Goal: Information Seeking & Learning: Learn about a topic

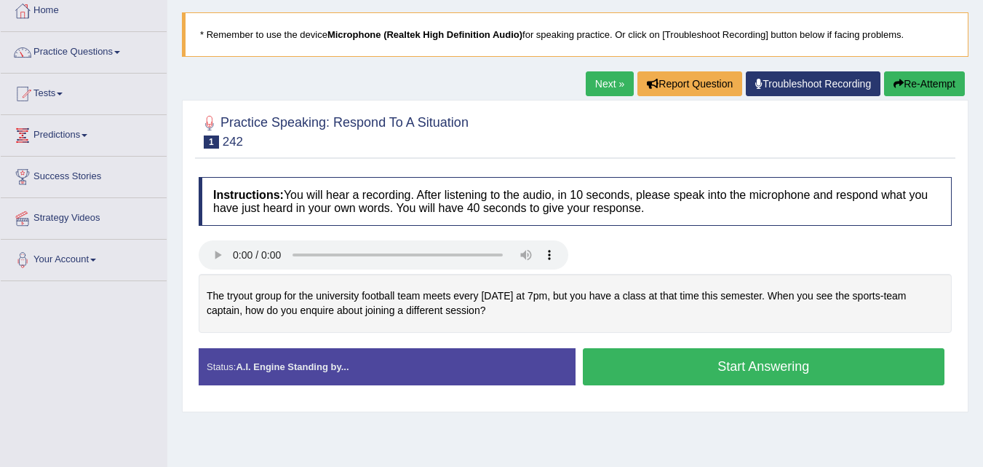
scroll to position [86, 0]
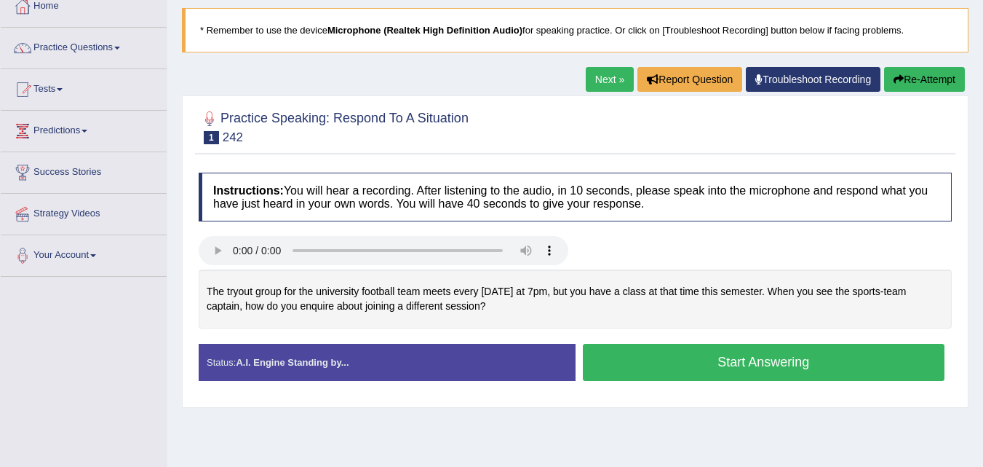
click at [679, 362] on button "Start Answering" at bounding box center [764, 362] width 363 height 37
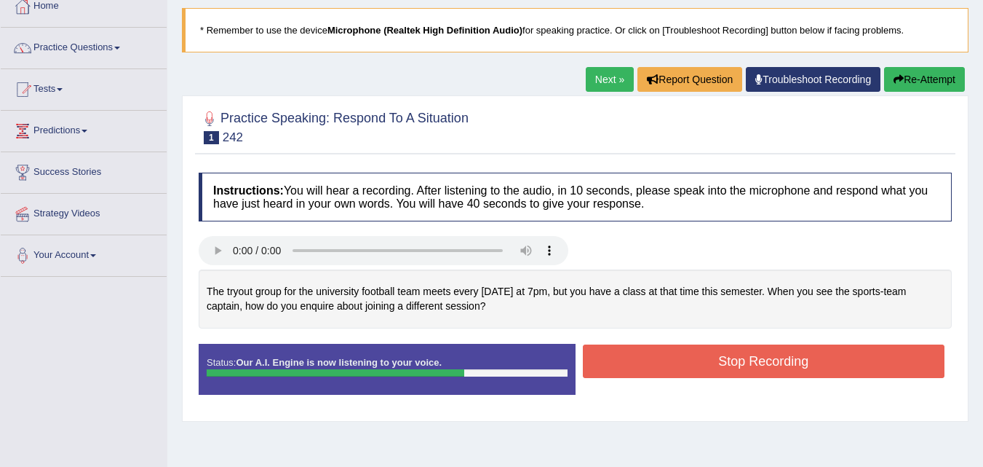
click at [679, 362] on button "Stop Recording" at bounding box center [764, 360] width 363 height 33
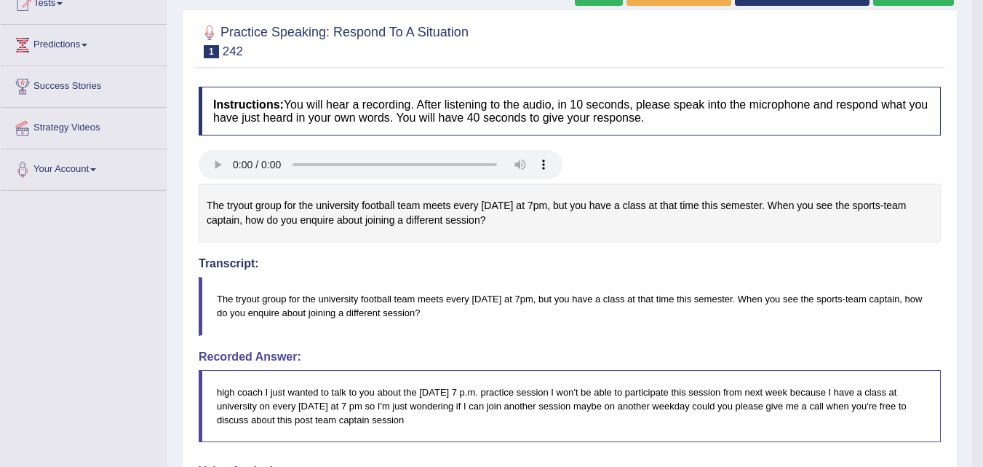
scroll to position [121, 0]
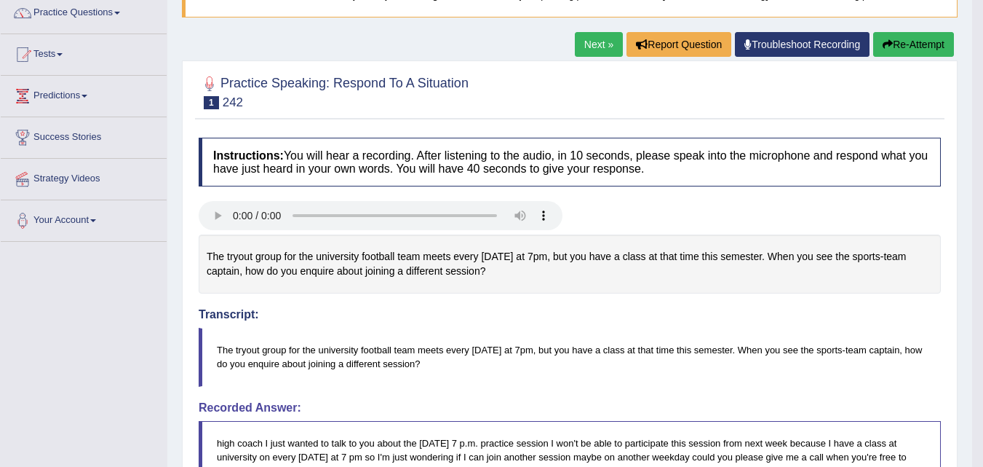
click at [935, 53] on button "Re-Attempt" at bounding box center [914, 44] width 81 height 25
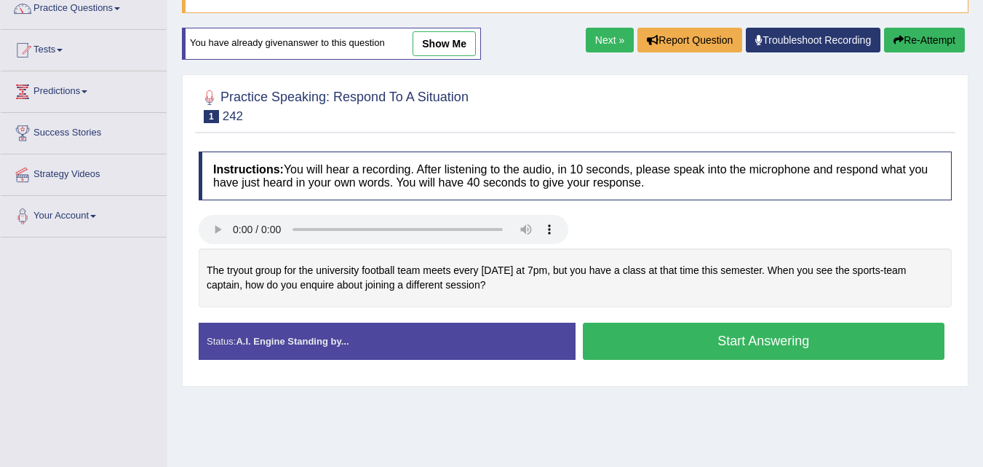
click at [693, 338] on button "Start Answering" at bounding box center [764, 340] width 363 height 37
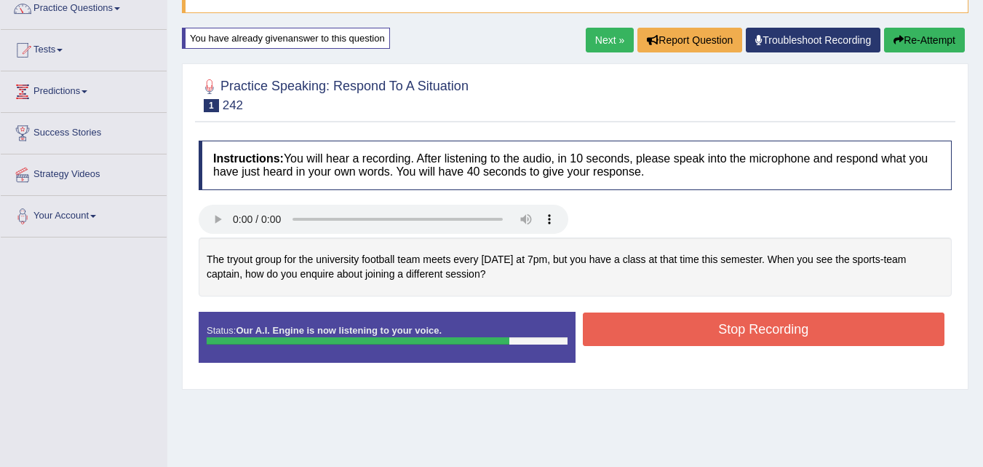
click at [687, 332] on button "Stop Recording" at bounding box center [764, 328] width 363 height 33
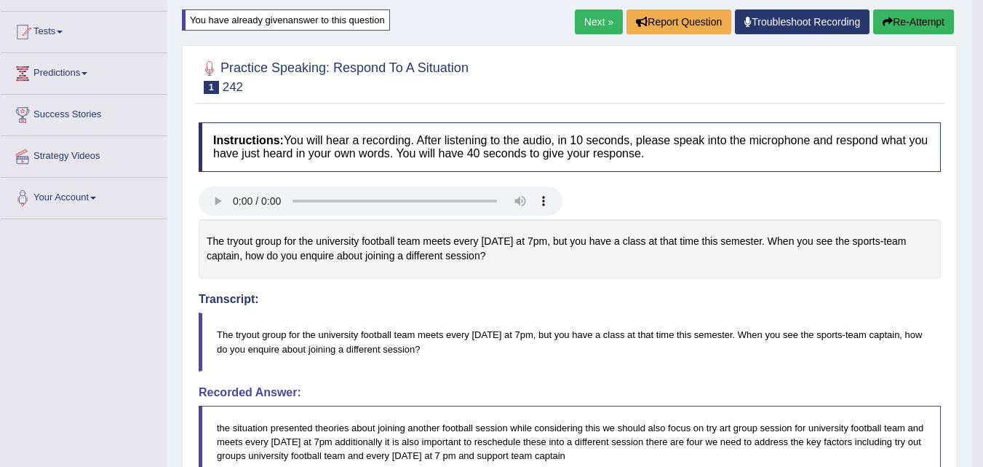
scroll to position [142, 0]
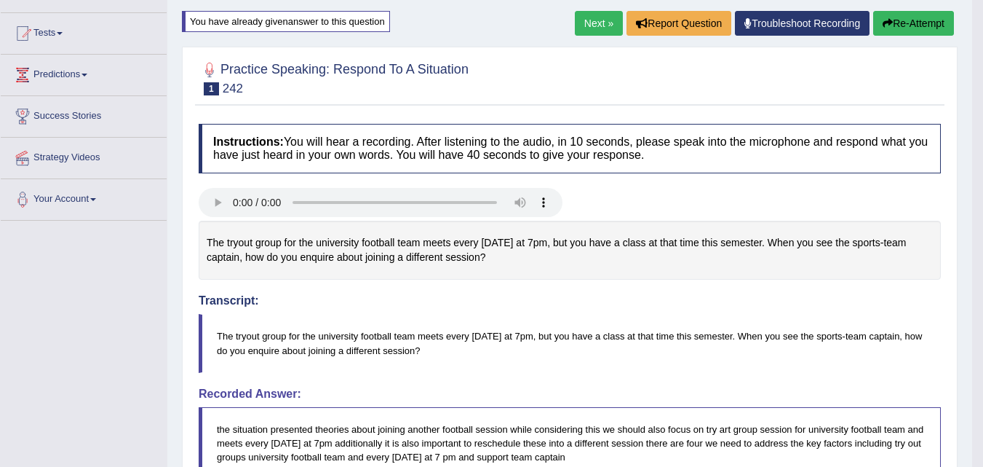
click at [590, 27] on link "Next »" at bounding box center [599, 23] width 48 height 25
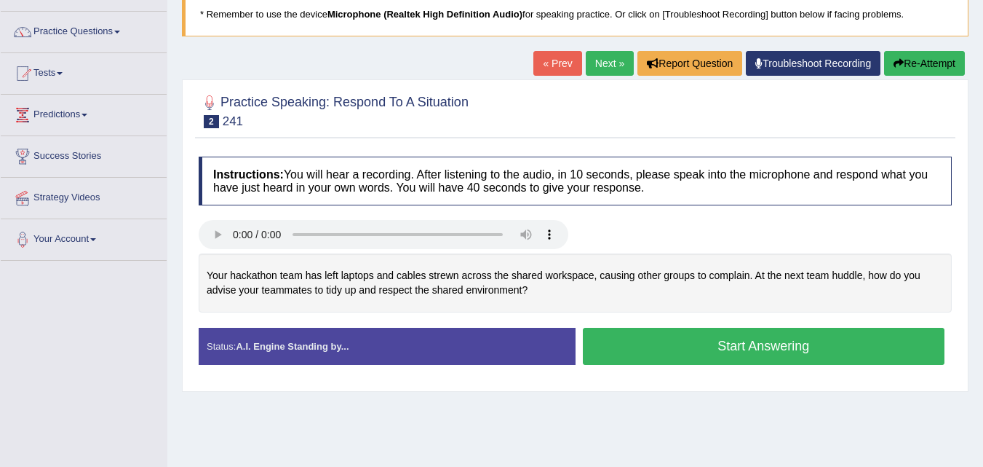
click at [696, 336] on button "Start Answering" at bounding box center [764, 346] width 363 height 37
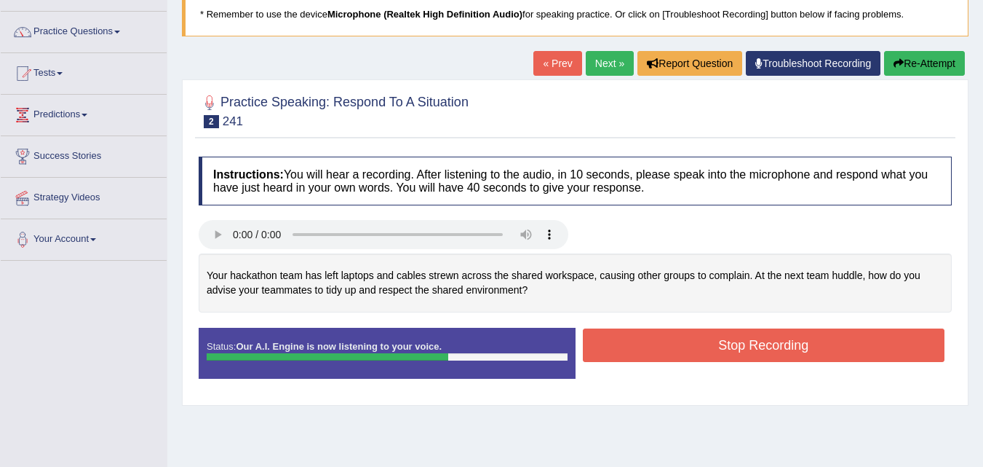
click at [694, 355] on button "Stop Recording" at bounding box center [764, 344] width 363 height 33
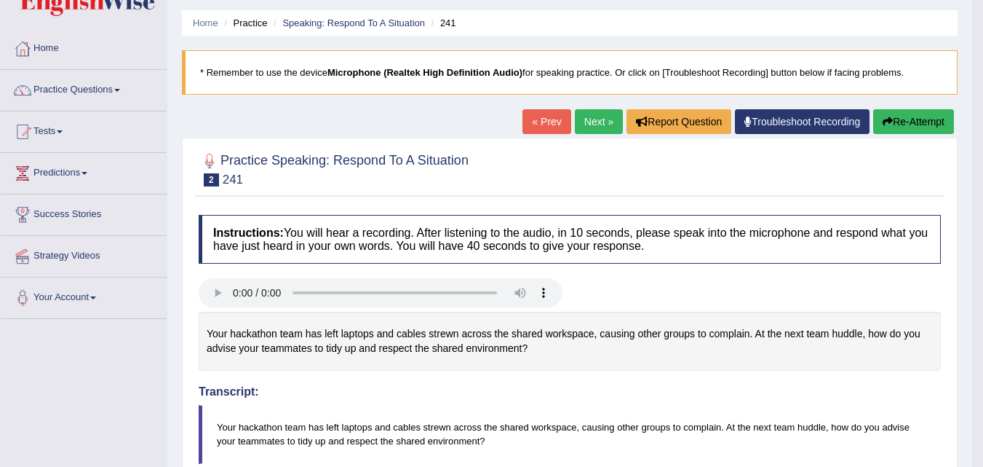
scroll to position [43, 0]
click at [901, 124] on button "Re-Attempt" at bounding box center [914, 122] width 81 height 25
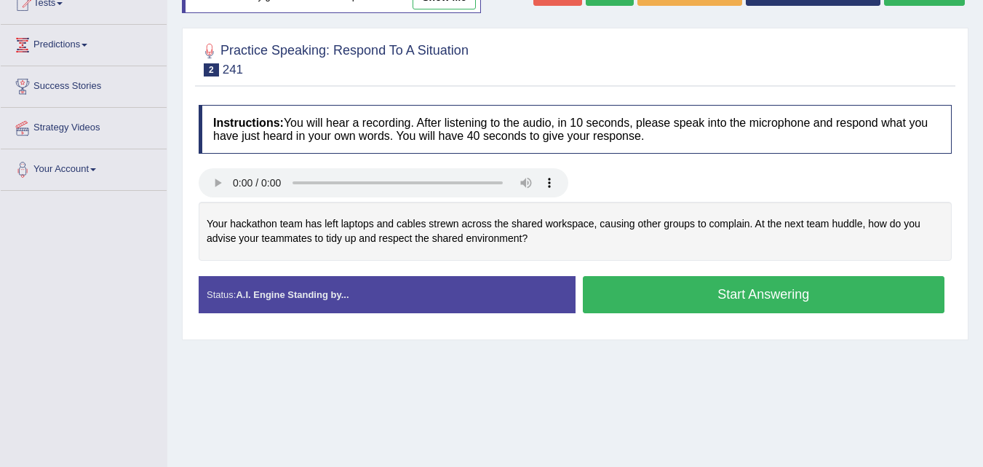
click at [670, 298] on button "Start Answering" at bounding box center [764, 294] width 363 height 37
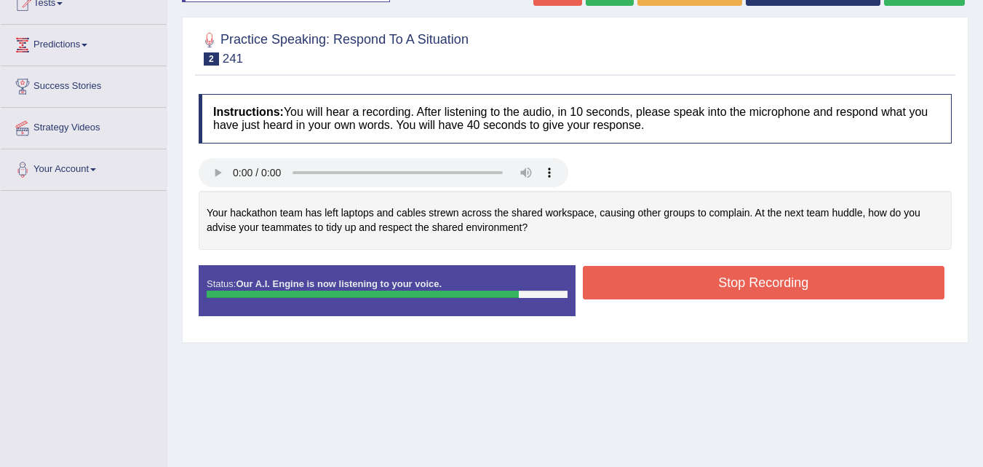
click at [688, 289] on button "Stop Recording" at bounding box center [764, 282] width 363 height 33
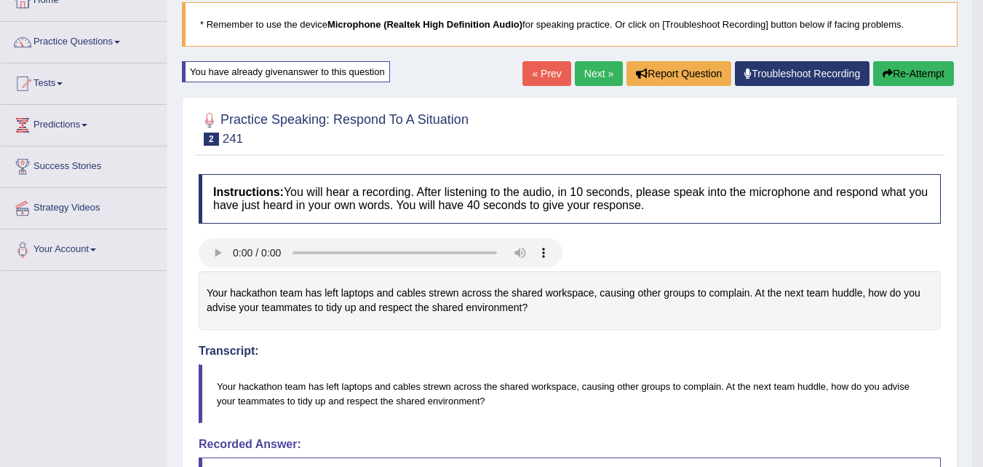
scroll to position [90, 0]
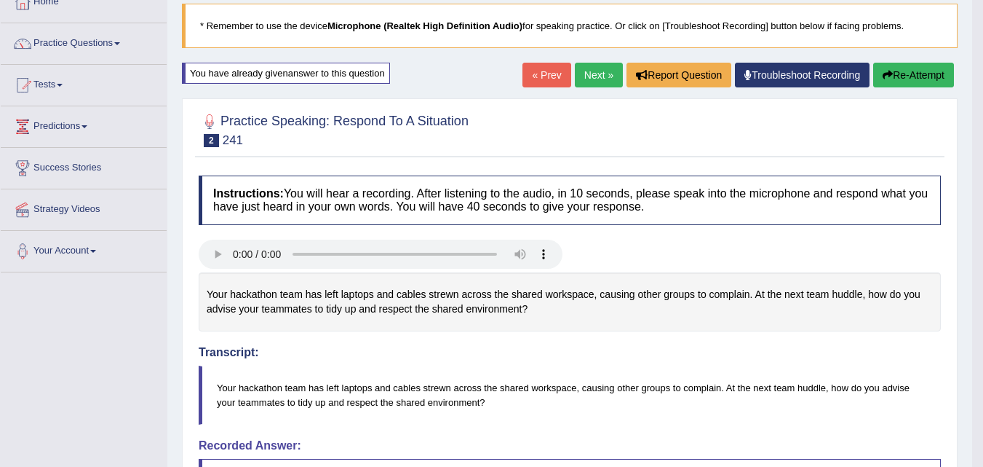
click at [902, 79] on button "Re-Attempt" at bounding box center [914, 75] width 81 height 25
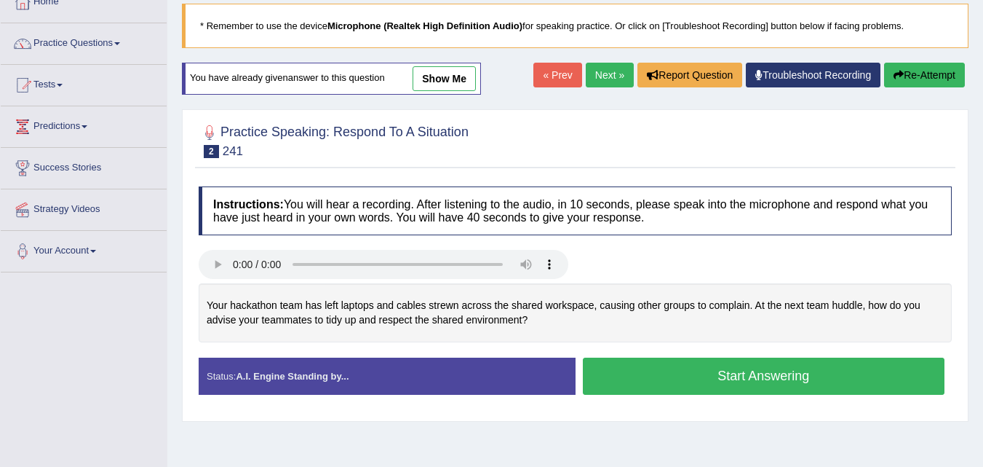
click at [662, 380] on button "Start Answering" at bounding box center [764, 375] width 363 height 37
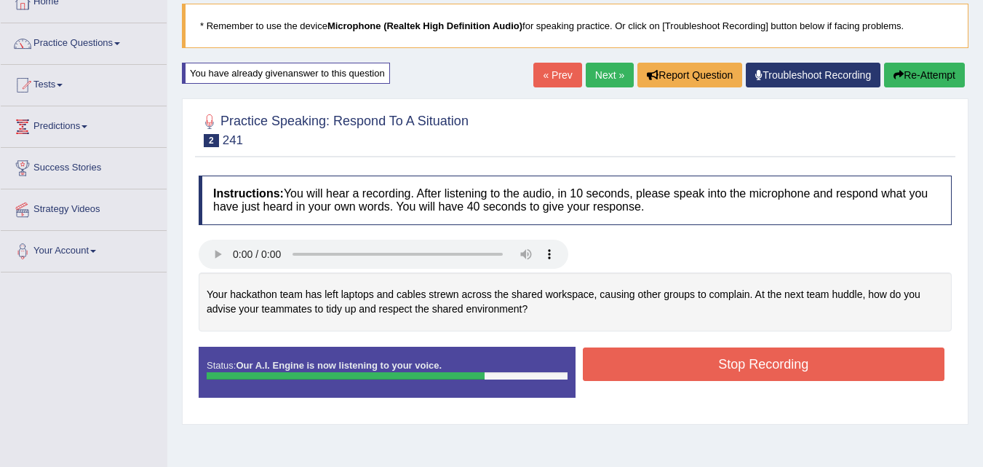
click at [668, 368] on button "Stop Recording" at bounding box center [764, 363] width 363 height 33
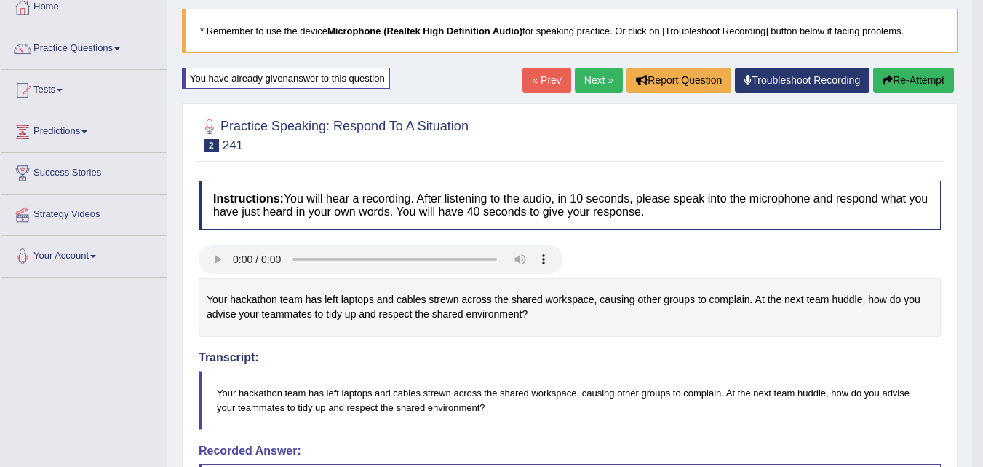
scroll to position [84, 0]
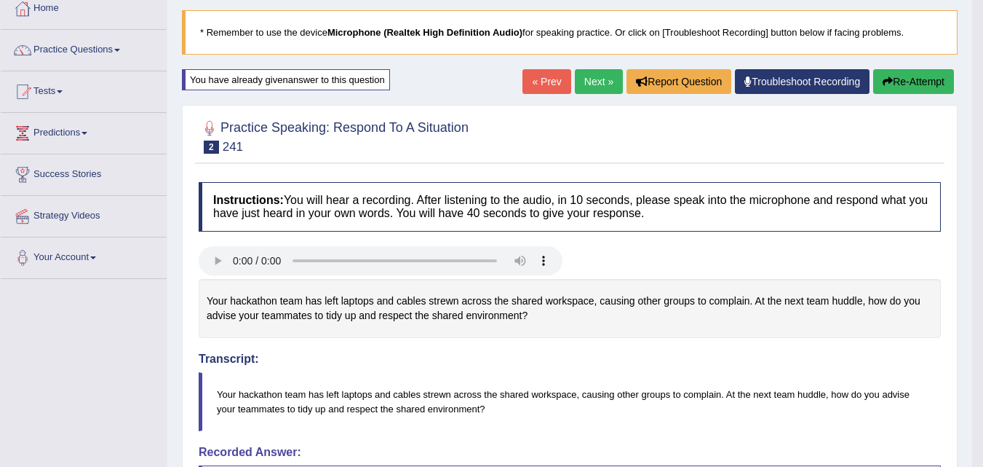
click at [586, 80] on link "Next »" at bounding box center [599, 81] width 48 height 25
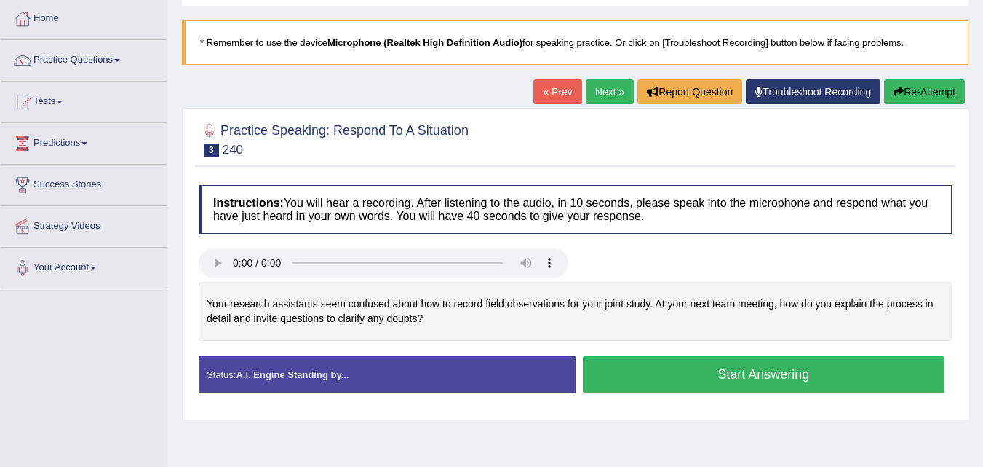
click at [627, 377] on button "Start Answering" at bounding box center [764, 374] width 363 height 37
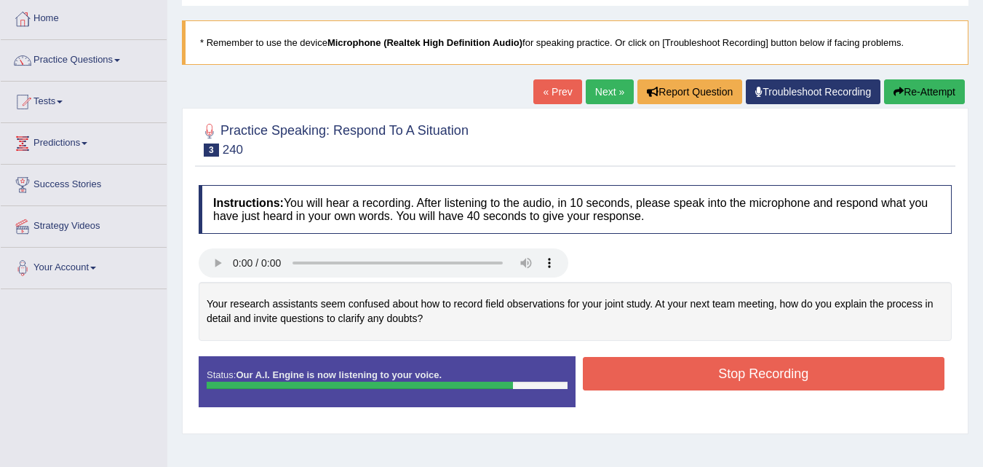
click at [618, 379] on button "Stop Recording" at bounding box center [764, 373] width 363 height 33
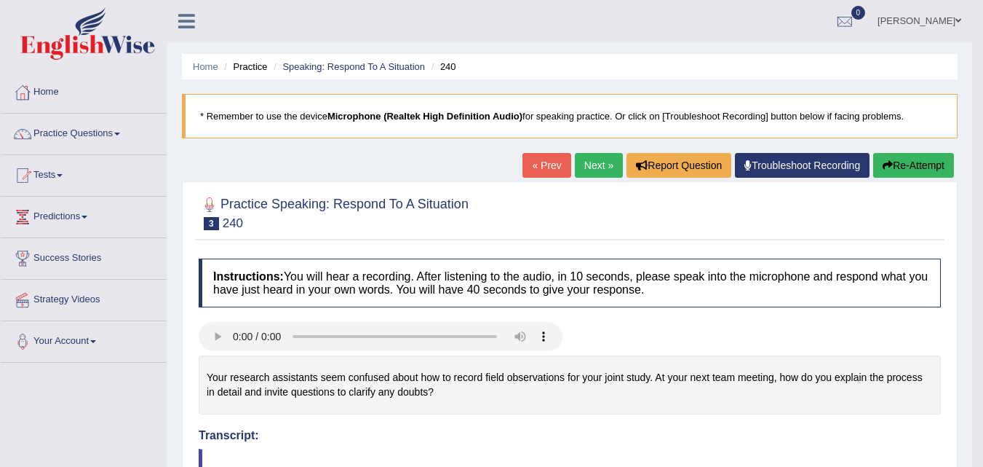
click at [597, 161] on link "Next »" at bounding box center [599, 165] width 48 height 25
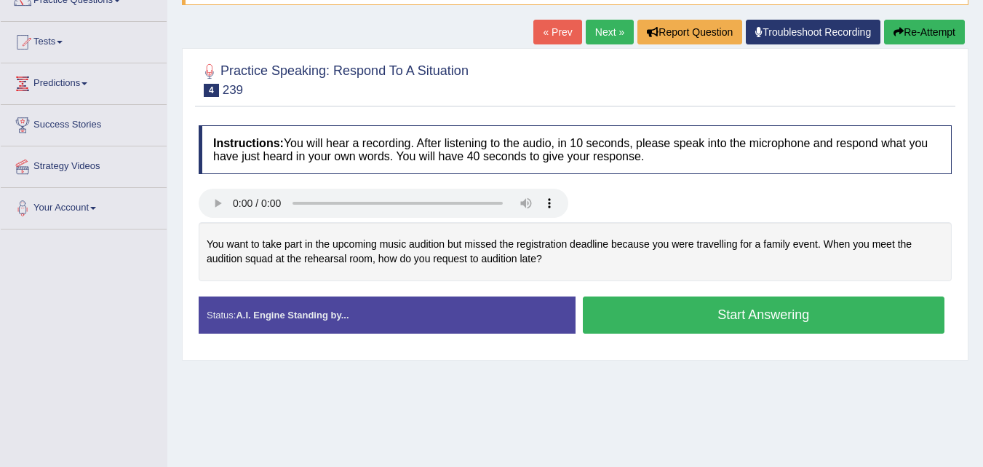
click at [630, 312] on button "Start Answering" at bounding box center [764, 314] width 363 height 37
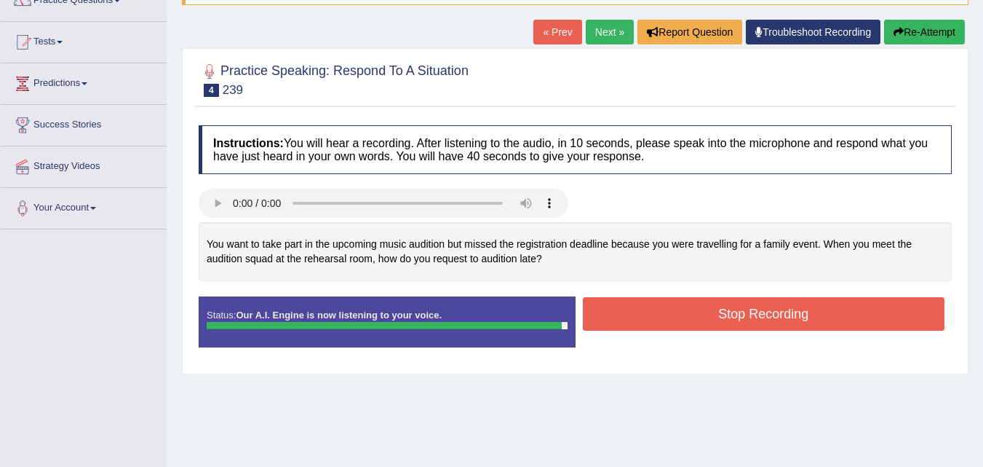
click at [630, 312] on button "Stop Recording" at bounding box center [764, 313] width 363 height 33
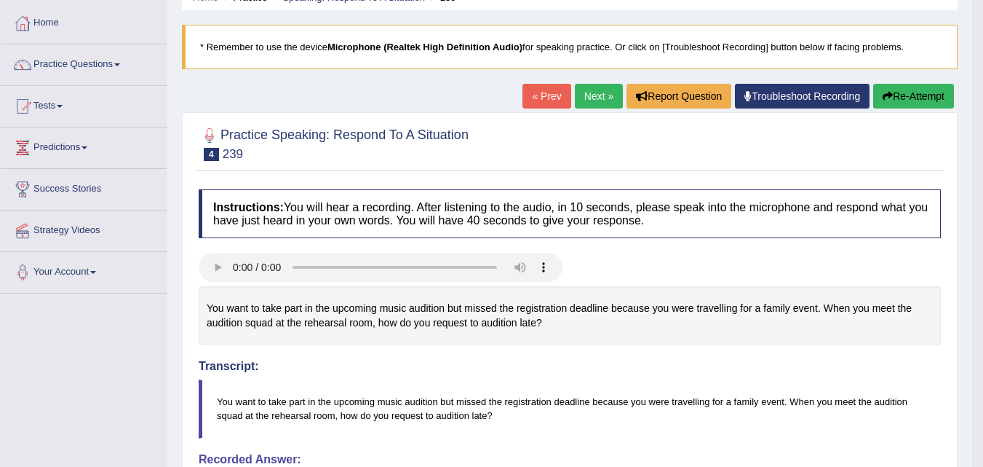
scroll to position [67, 0]
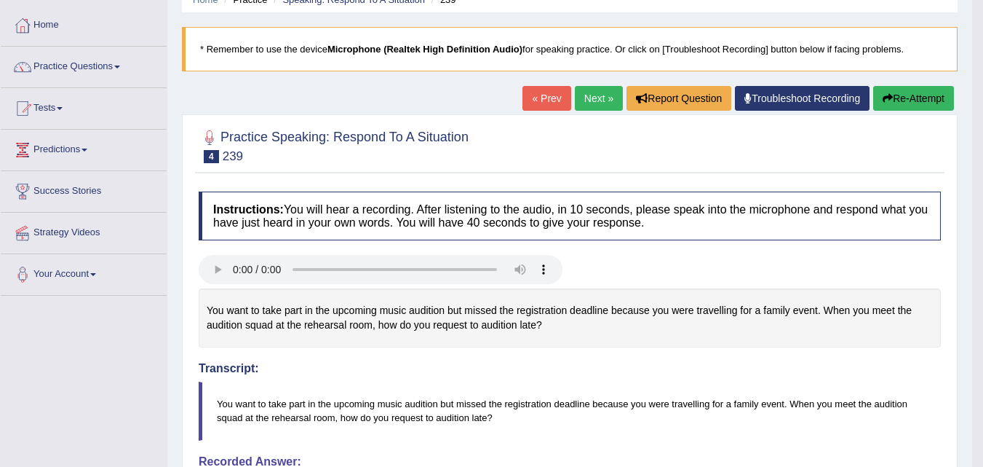
click at [590, 95] on link "Next »" at bounding box center [599, 98] width 48 height 25
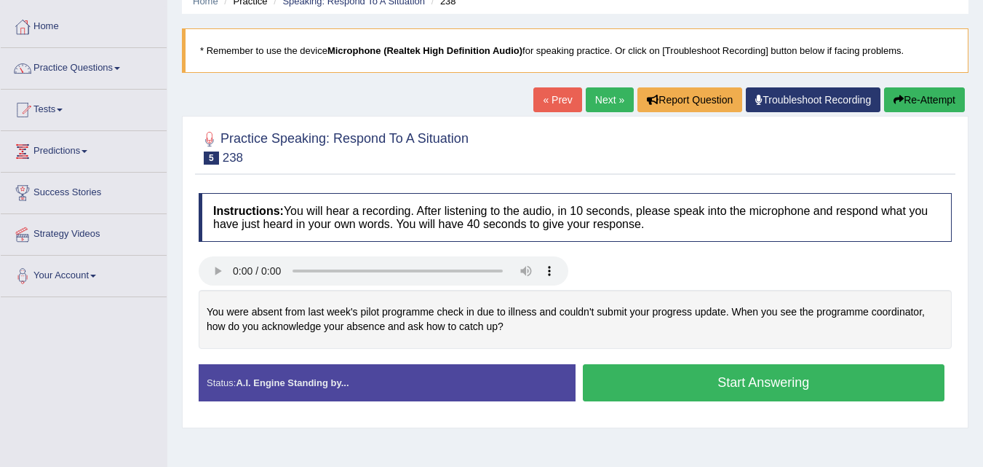
click at [630, 379] on button "Start Answering" at bounding box center [764, 382] width 363 height 37
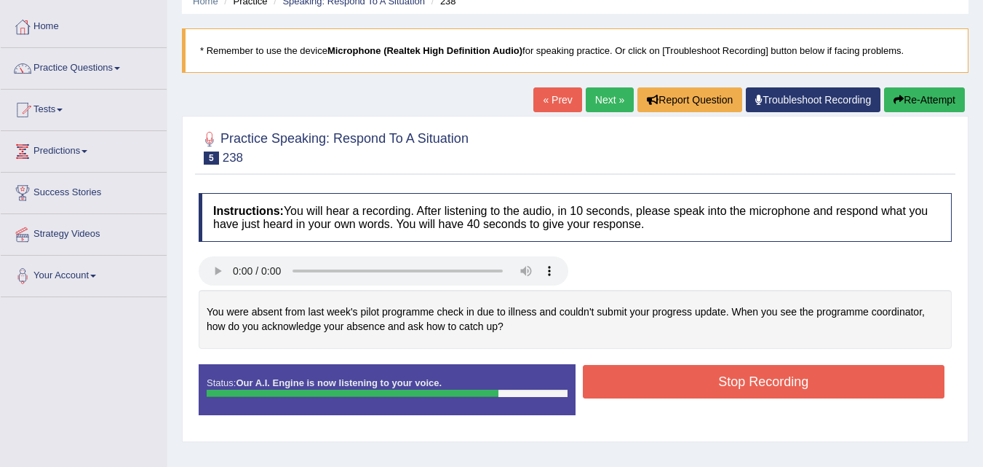
click at [630, 379] on button "Stop Recording" at bounding box center [764, 381] width 363 height 33
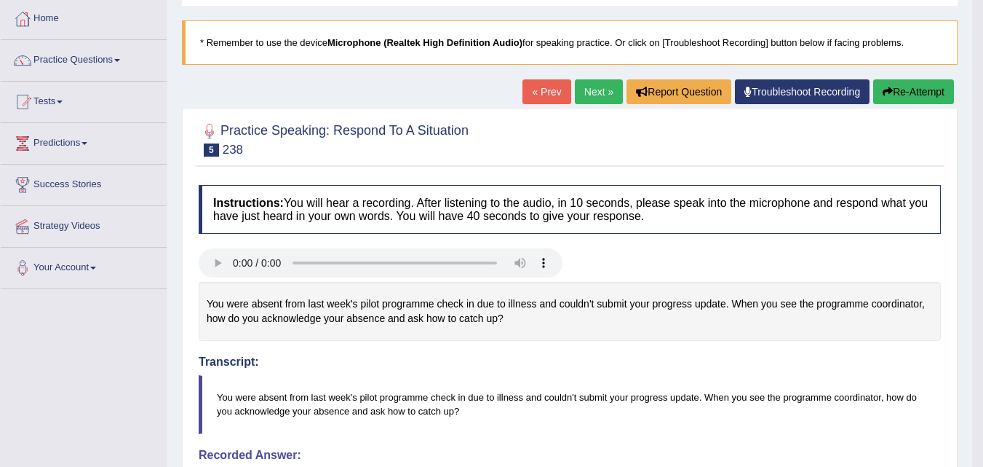
scroll to position [72, 0]
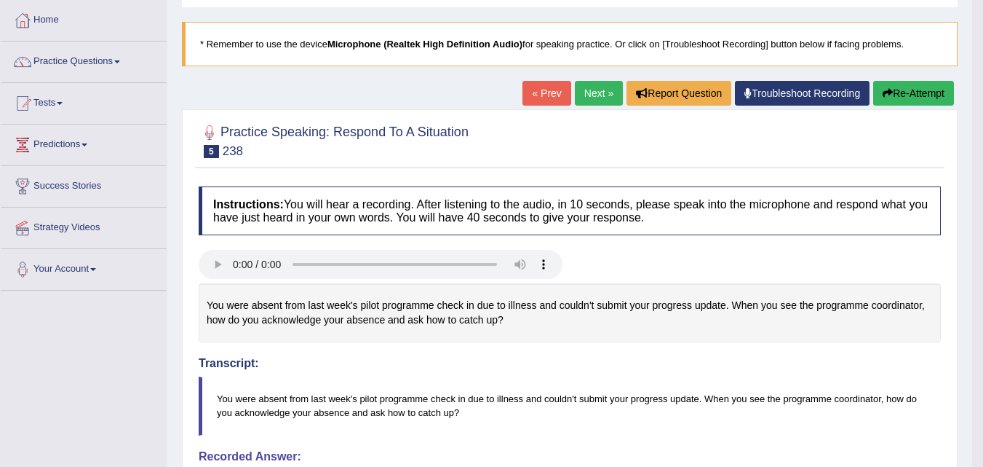
click at [582, 100] on link "Next »" at bounding box center [599, 93] width 48 height 25
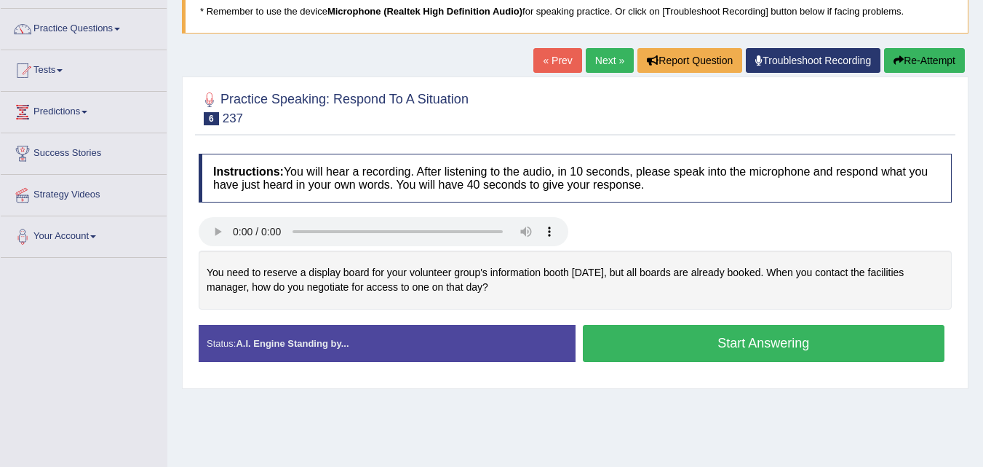
click at [607, 346] on button "Start Answering" at bounding box center [764, 343] width 363 height 37
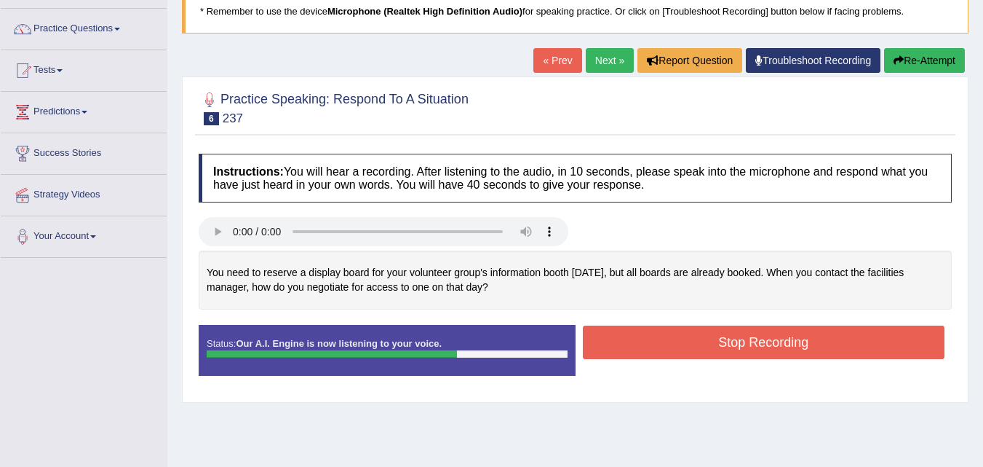
click at [628, 345] on button "Stop Recording" at bounding box center [764, 341] width 363 height 33
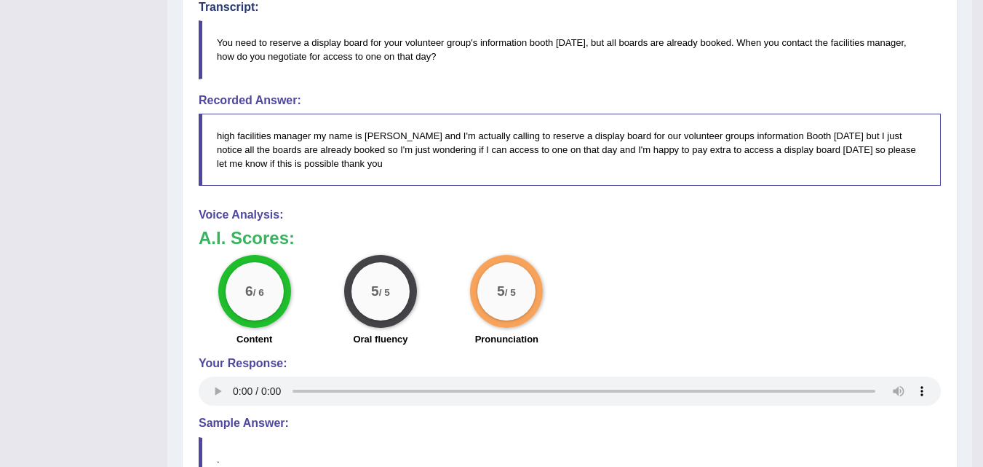
scroll to position [429, 0]
